Goal: Check status

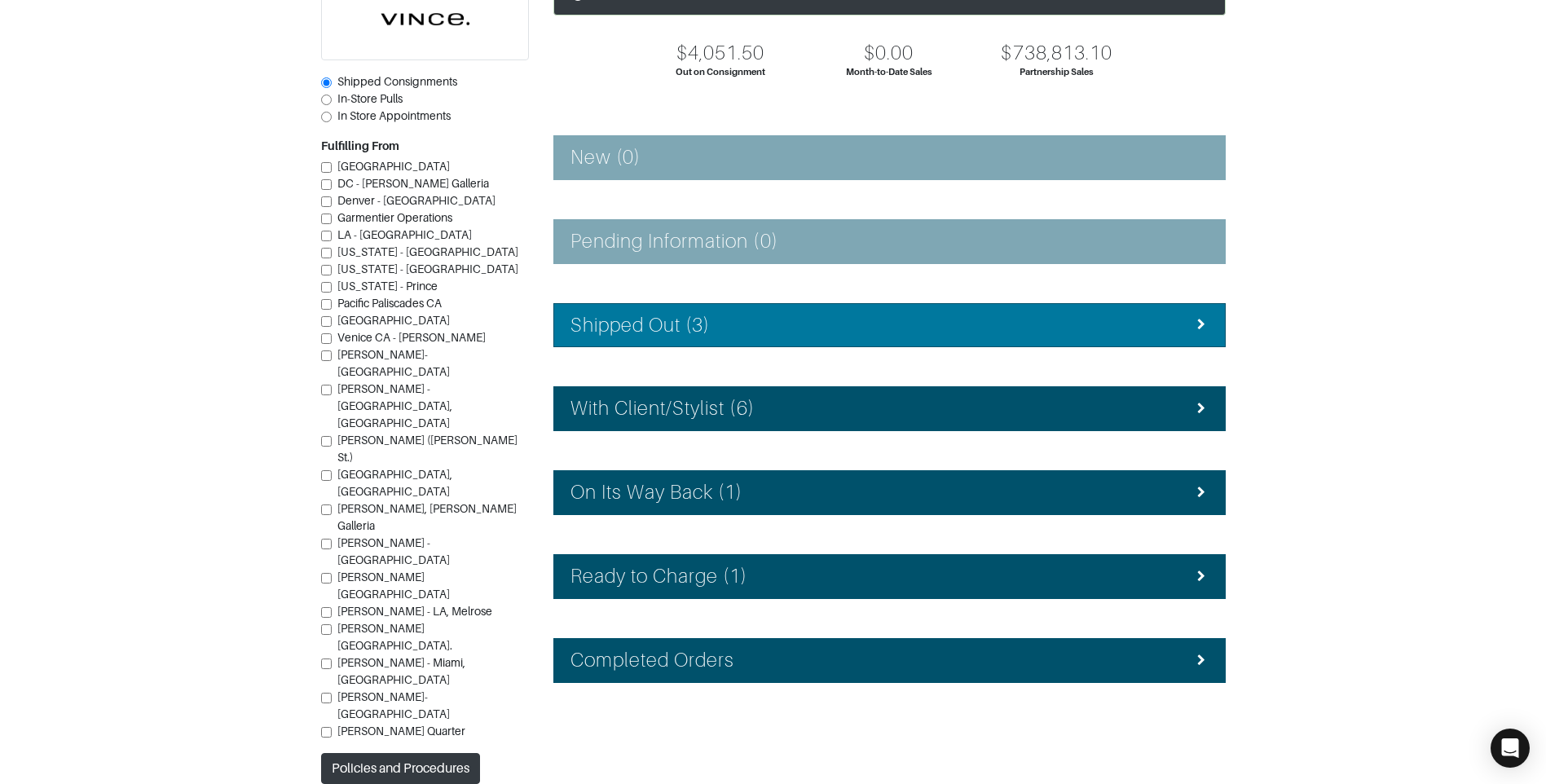
scroll to position [145, 0]
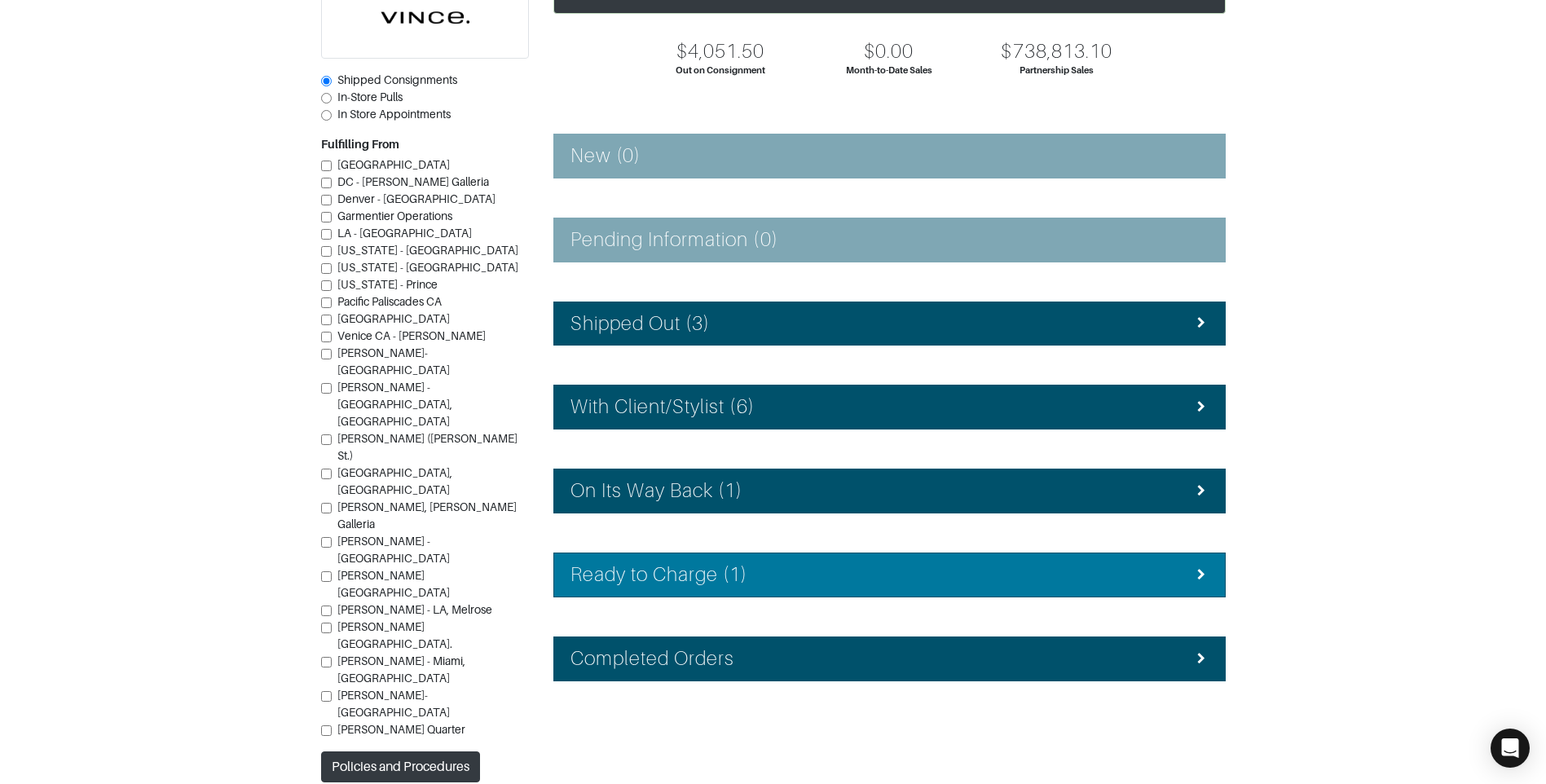
click at [743, 565] on h4 "Ready to Charge (1)" at bounding box center [660, 574] width 178 height 24
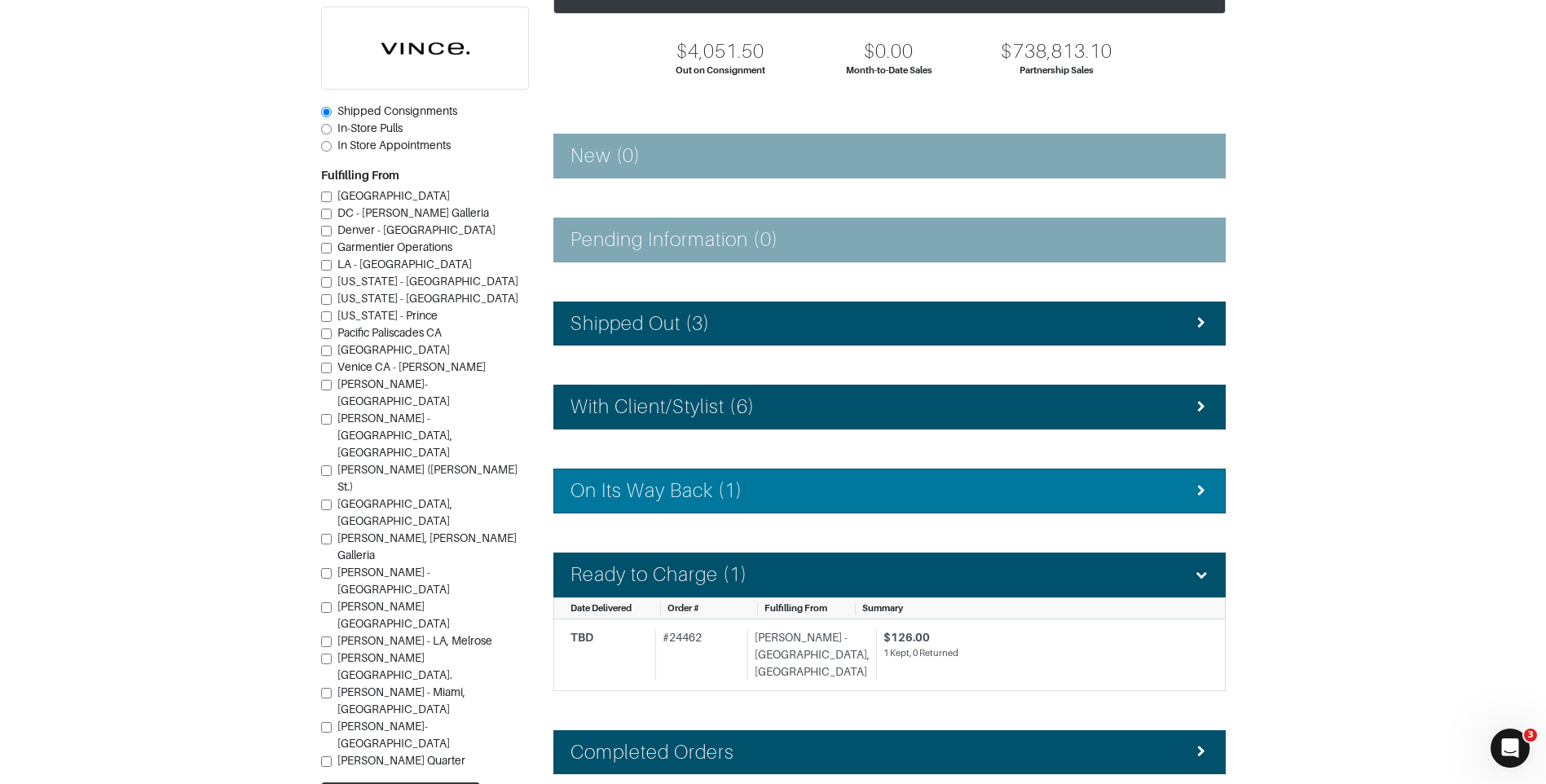
scroll to position [0, 0]
click at [782, 483] on div "On Its Way Back (1)" at bounding box center [889, 490] width 638 height 24
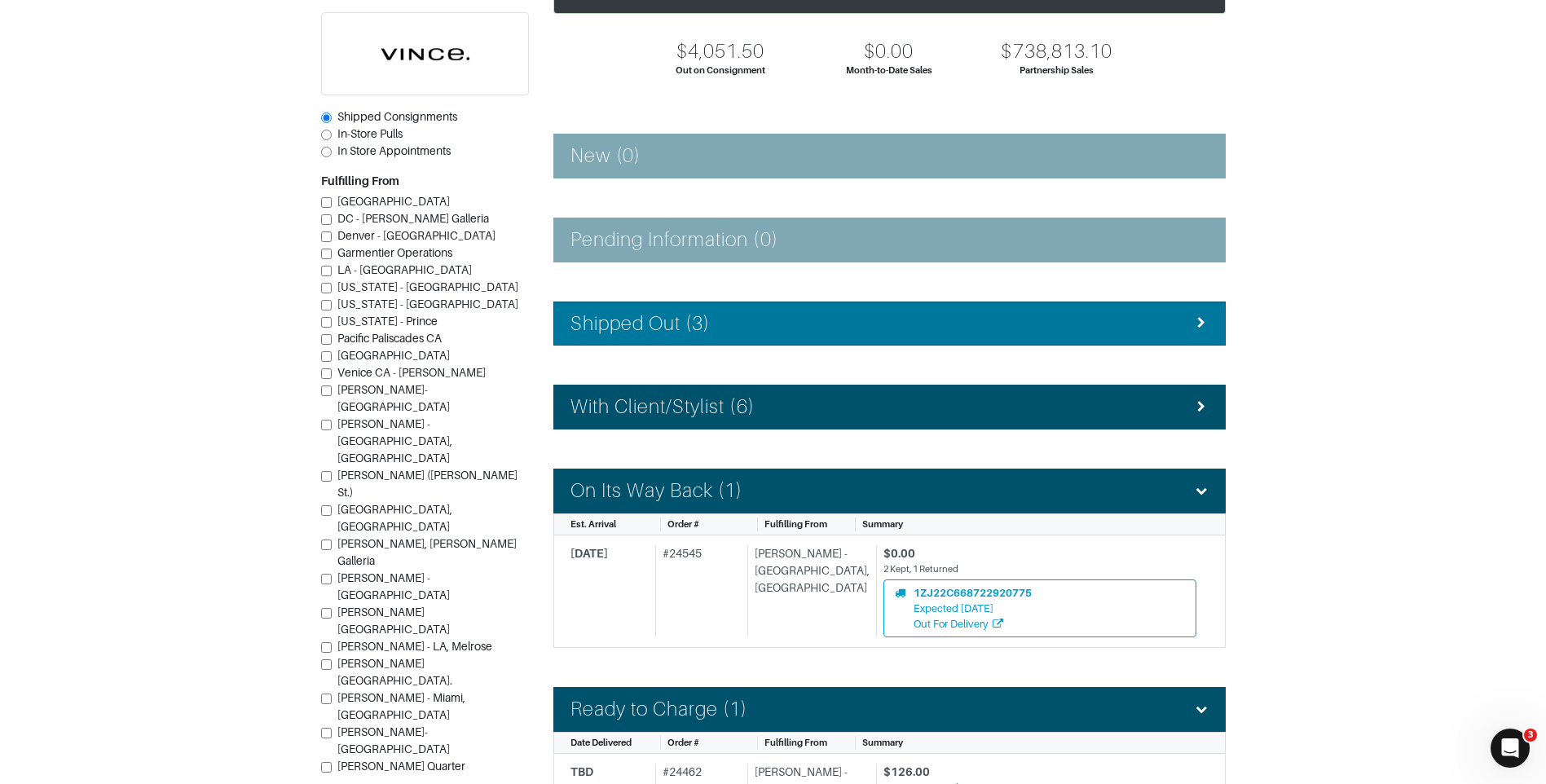
click at [754, 328] on div "Shipped Out (3)" at bounding box center [889, 323] width 638 height 24
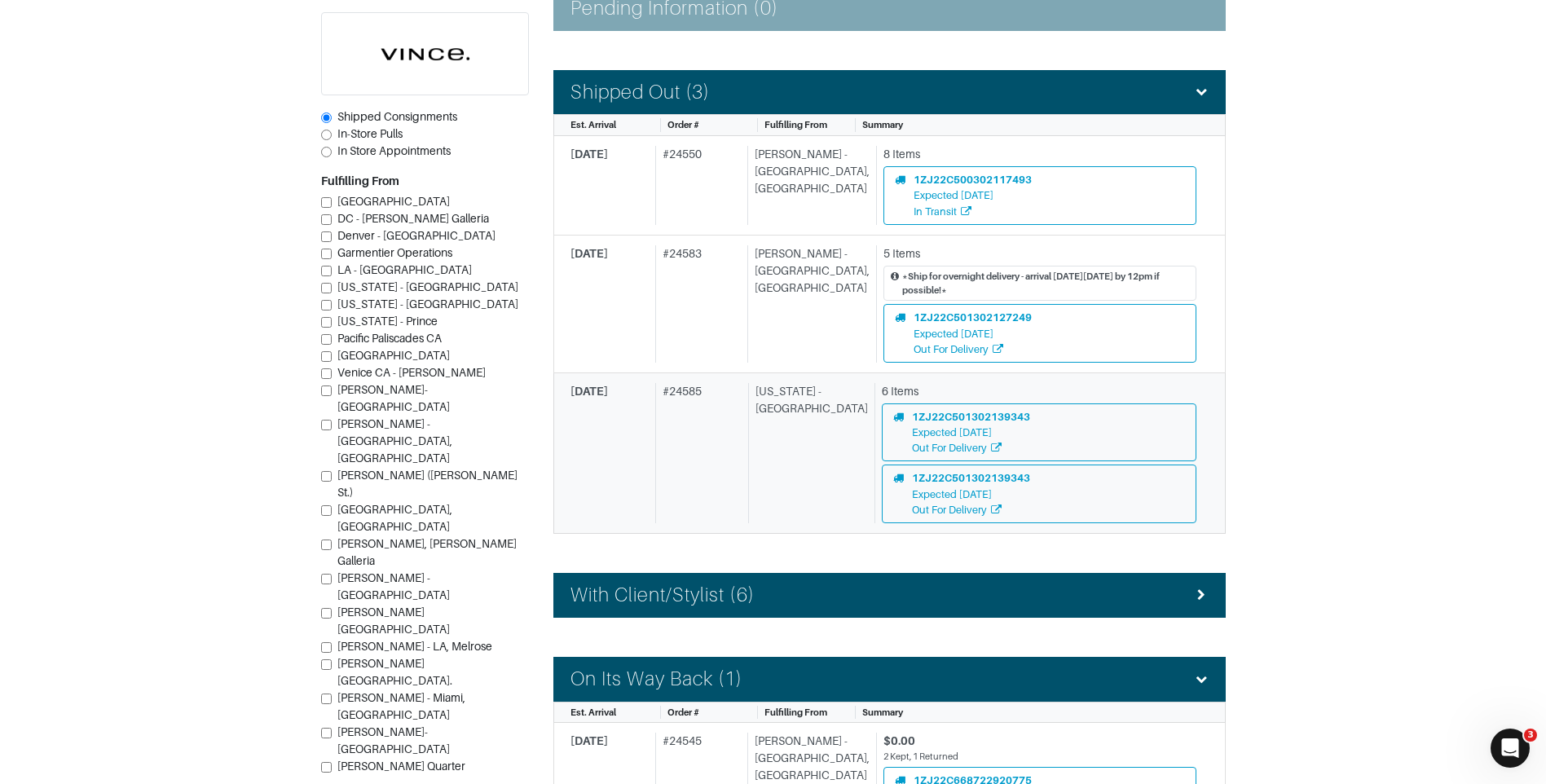
scroll to position [390, 0]
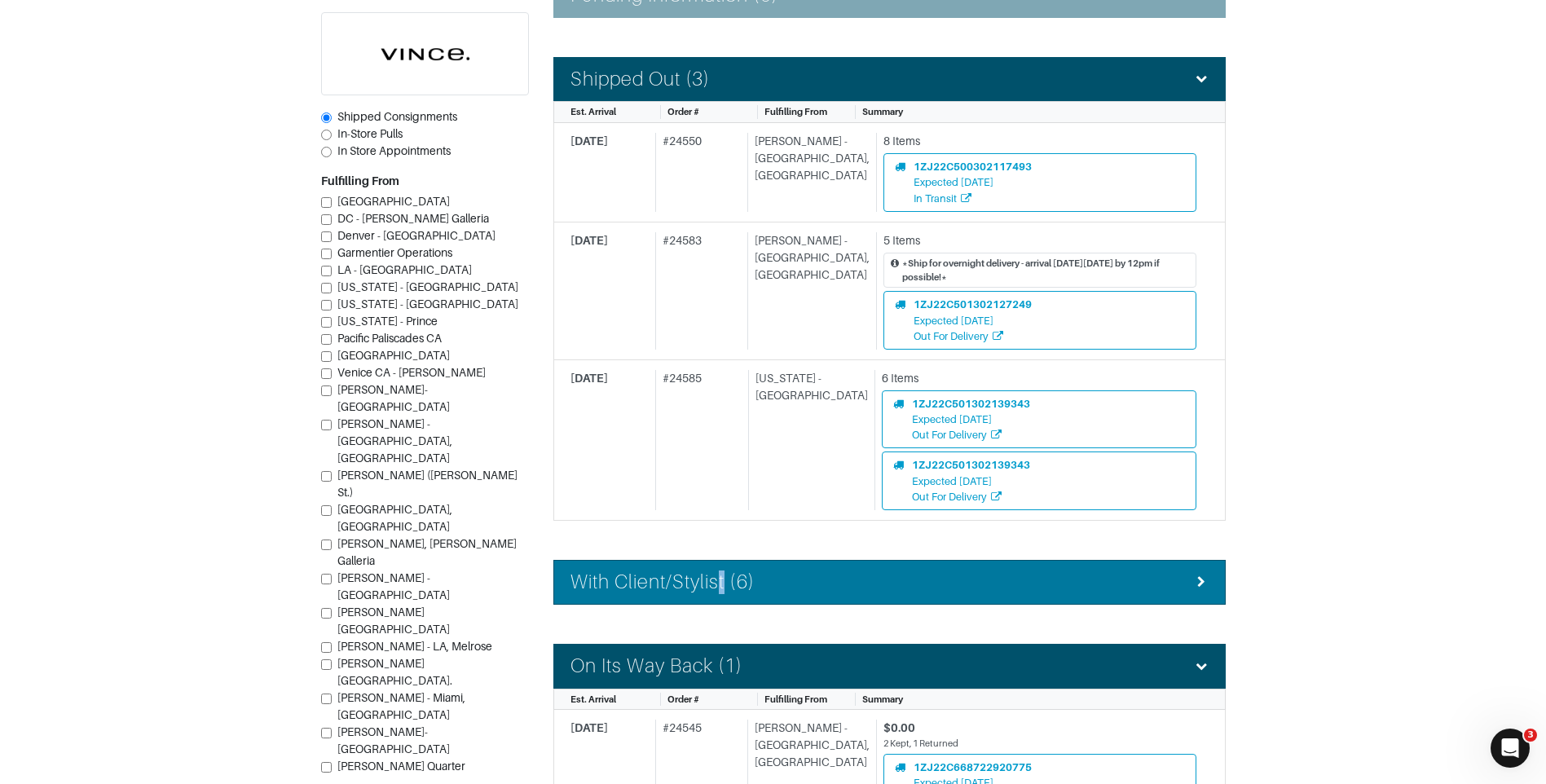
click at [724, 576] on h4 "With Client/Stylist (6)" at bounding box center [662, 582] width 184 height 24
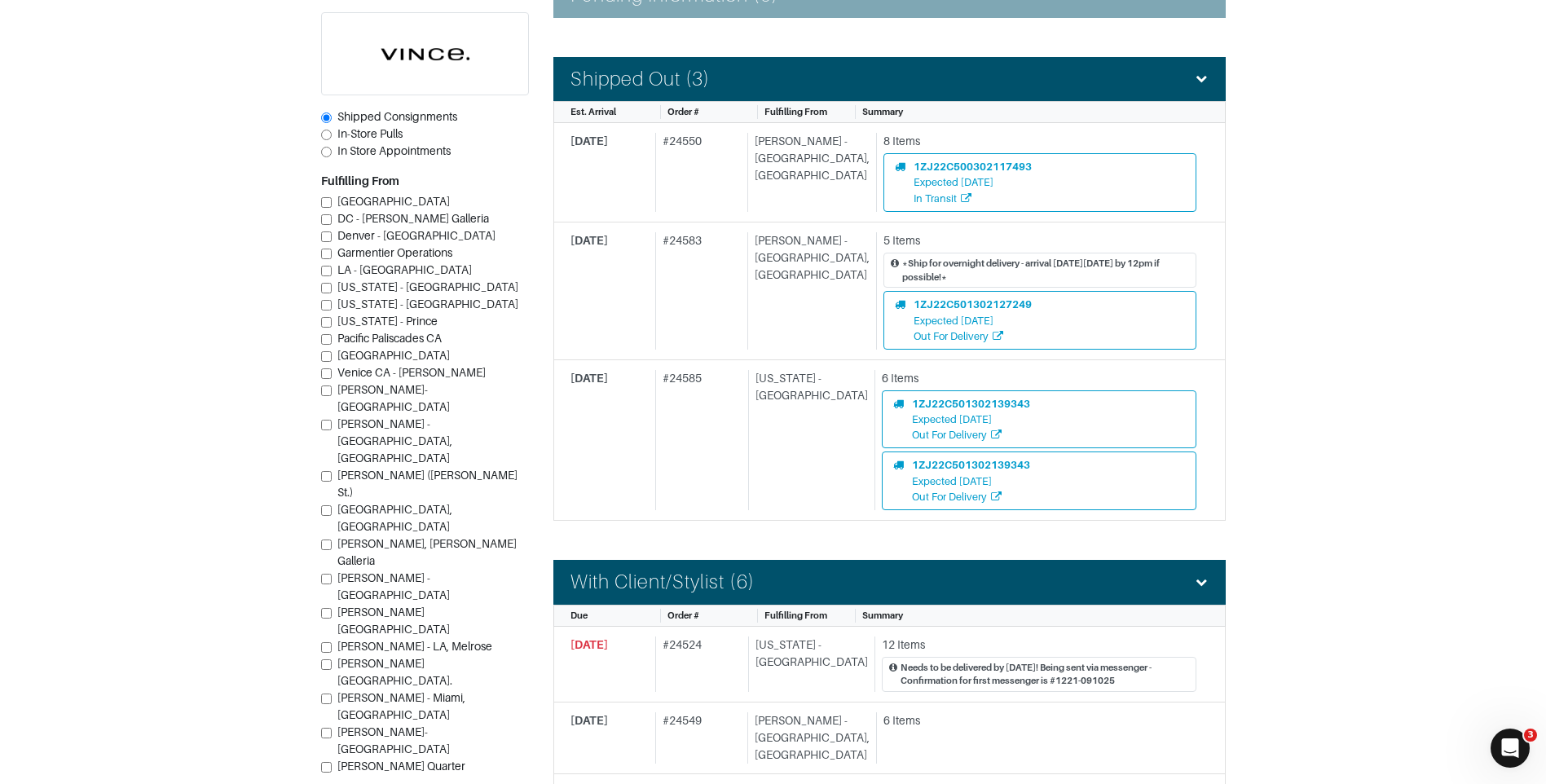
click at [1409, 271] on section "| Retail Solutions Hi, Vince M ! Menu Home Logout Home Orders Shipped Consignme…" at bounding box center [773, 588] width 1546 height 1955
click at [218, 124] on section "| Retail Solutions Hi, Vince M ! Menu Home Logout Home Orders Shipped Consignme…" at bounding box center [773, 588] width 1546 height 1955
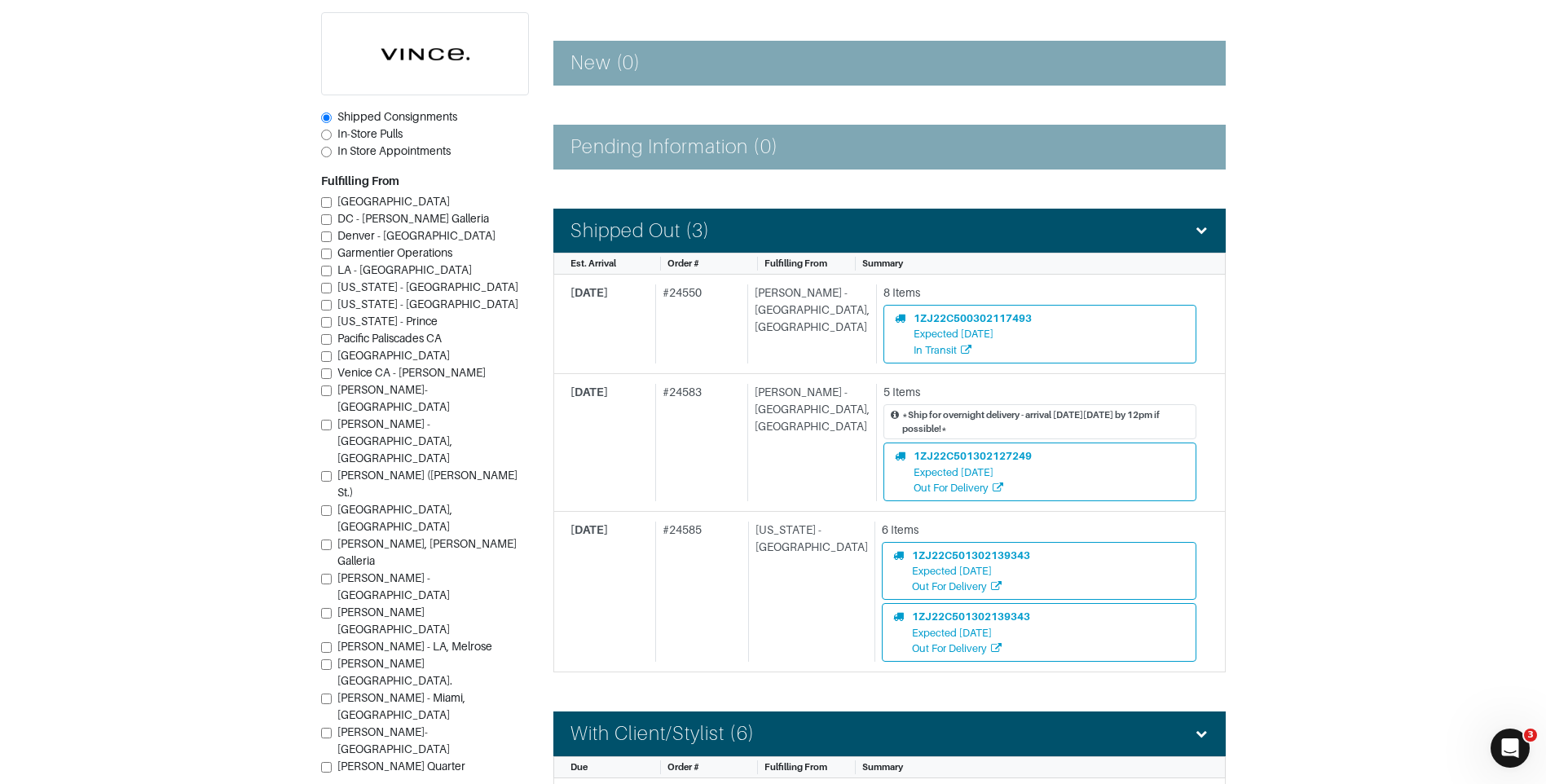
scroll to position [0, 0]
